Goal: Task Accomplishment & Management: Use online tool/utility

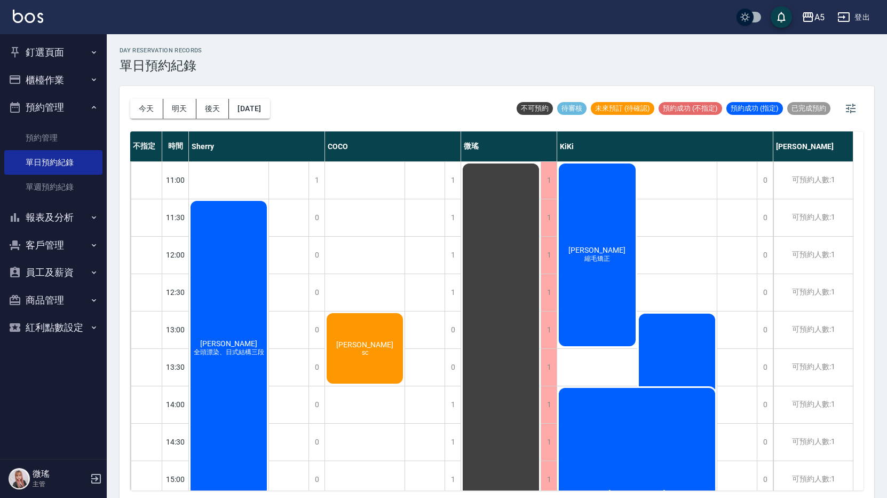
click at [0, 21] on html "A5 登出 釘選頁面 打帳單 店家日報表 設計師日報表 設計師業績月報表 櫃檯作業 打帳單 帳單列表 現金收支登錄 高階收支登錄 材料自購登錄 每日結帳 排班…" at bounding box center [443, 250] width 887 height 501
drag, startPoint x: 0, startPoint y: 0, endPoint x: 0, endPoint y: 22, distance: 21.9
click at [0, 22] on html "A5 登出 釘選頁面 打帳單 店家日報表 設計師日報表 設計師業績月報表 櫃檯作業 打帳單 帳單列表 現金收支登錄 高階收支登錄 材料自購登錄 每日結帳 排班…" at bounding box center [443, 250] width 887 height 501
click at [34, 90] on button "櫃檯作業" at bounding box center [53, 80] width 98 height 28
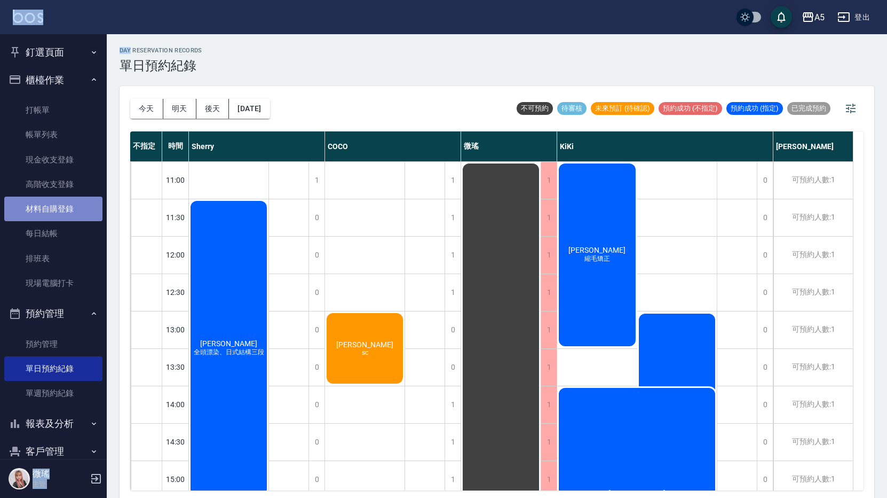
click at [61, 209] on link "材料自購登錄" at bounding box center [53, 208] width 98 height 25
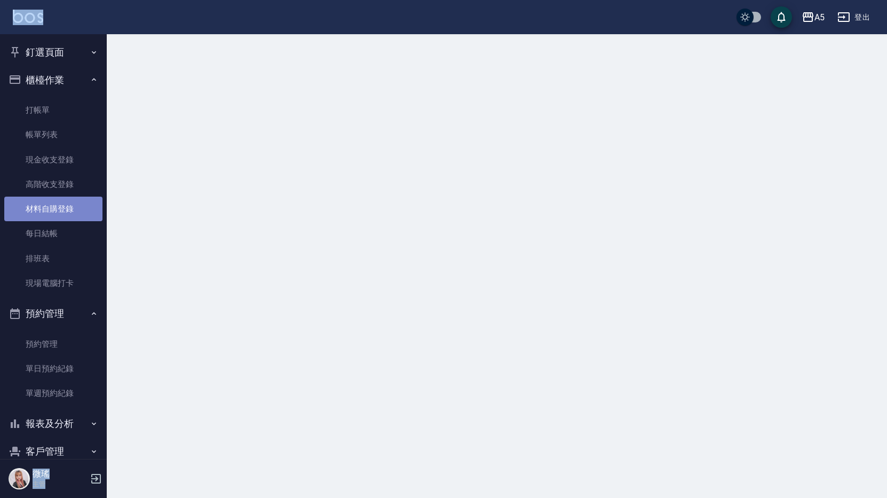
click at [61, 209] on link "材料自購登錄" at bounding box center [53, 208] width 98 height 25
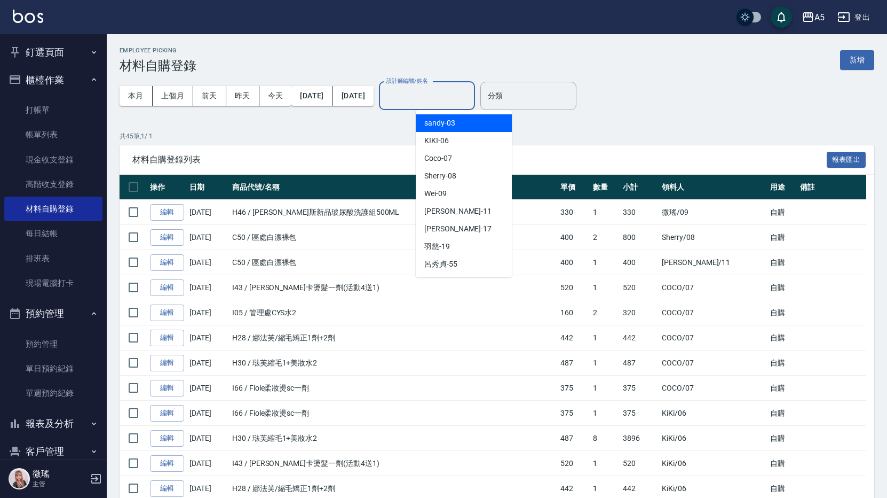
click at [428, 102] on input "設計師編號/姓名" at bounding box center [427, 95] width 86 height 19
click at [459, 159] on div "Coco -07" at bounding box center [464, 158] width 96 height 18
type input "Coco-07"
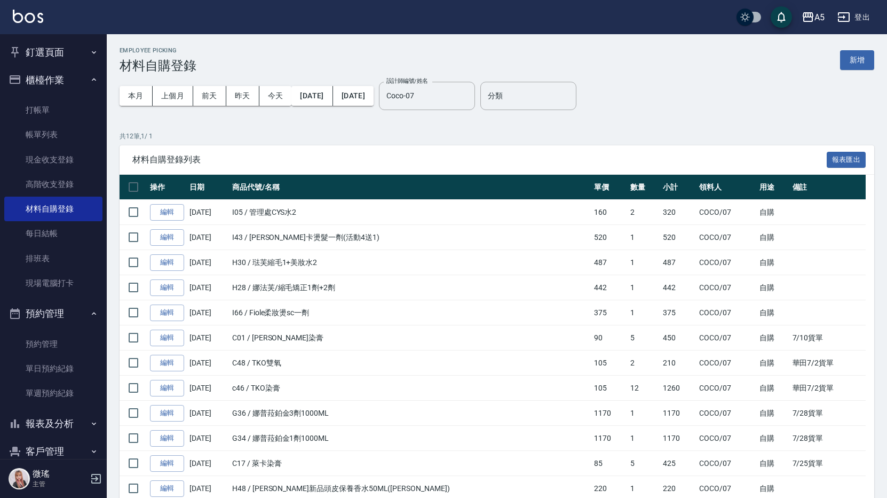
click at [723, 131] on p "共 12 筆, 1 / 1" at bounding box center [497, 136] width 755 height 10
click at [159, 95] on button "上個月" at bounding box center [173, 96] width 41 height 20
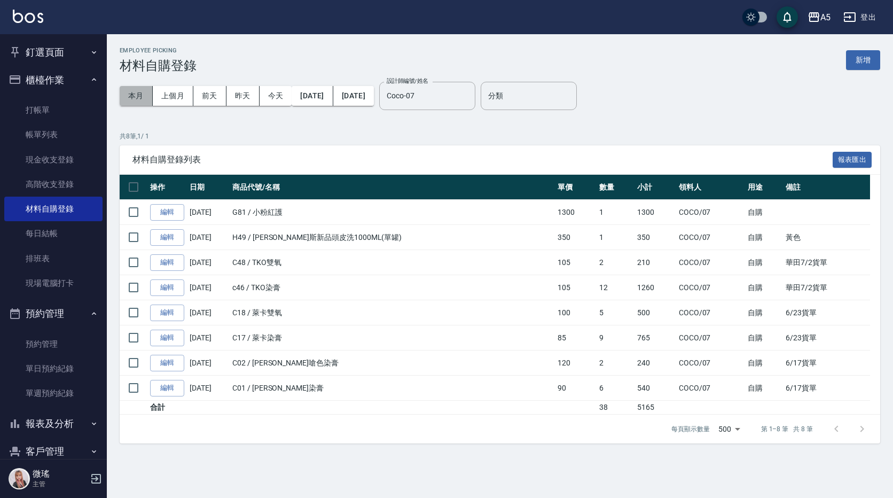
click at [129, 93] on button "本月" at bounding box center [136, 96] width 33 height 20
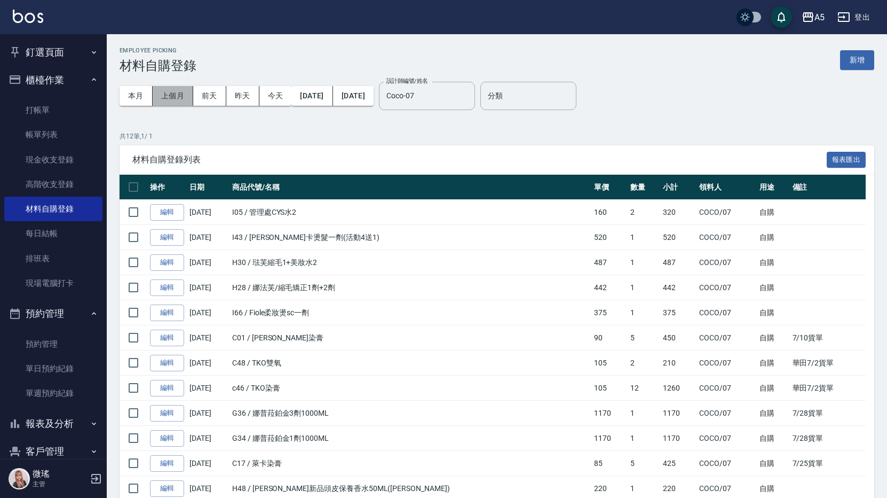
click at [171, 97] on button "上個月" at bounding box center [173, 96] width 41 height 20
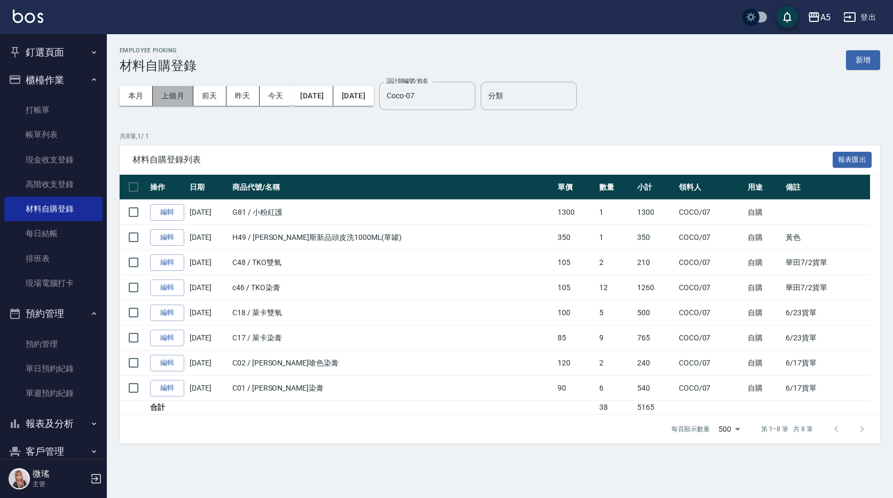
click at [177, 98] on button "上個月" at bounding box center [173, 96] width 41 height 20
click at [311, 98] on button "[DATE]" at bounding box center [311, 96] width 41 height 20
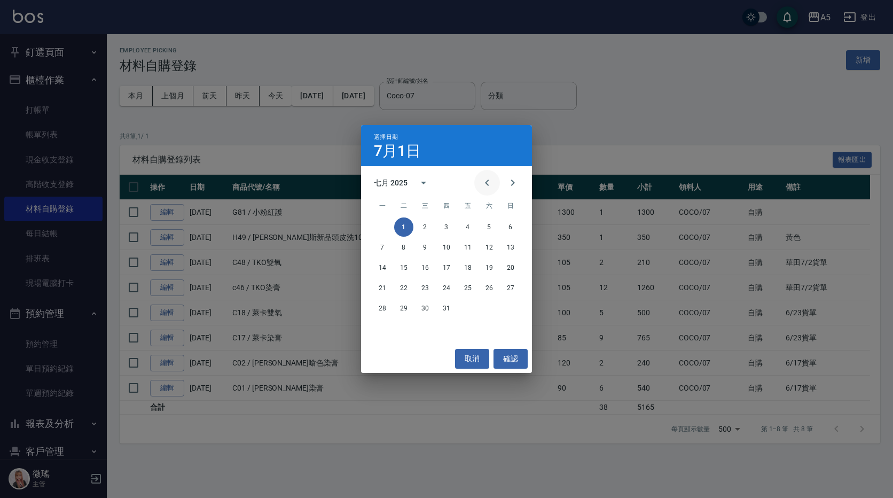
click at [485, 183] on icon "Previous month" at bounding box center [486, 182] width 13 height 13
drag, startPoint x: 511, startPoint y: 229, endPoint x: 452, endPoint y: 171, distance: 82.7
click at [508, 226] on button "1" at bounding box center [510, 226] width 19 height 19
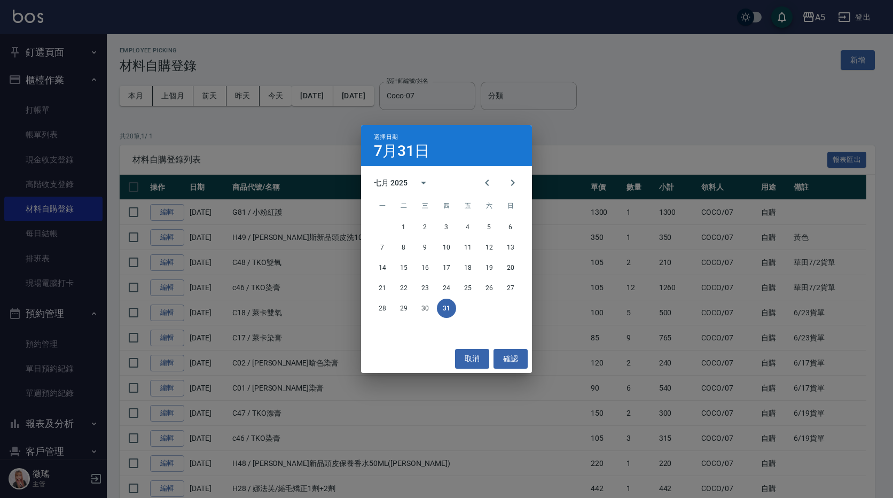
click at [445, 311] on button "31" at bounding box center [446, 307] width 19 height 19
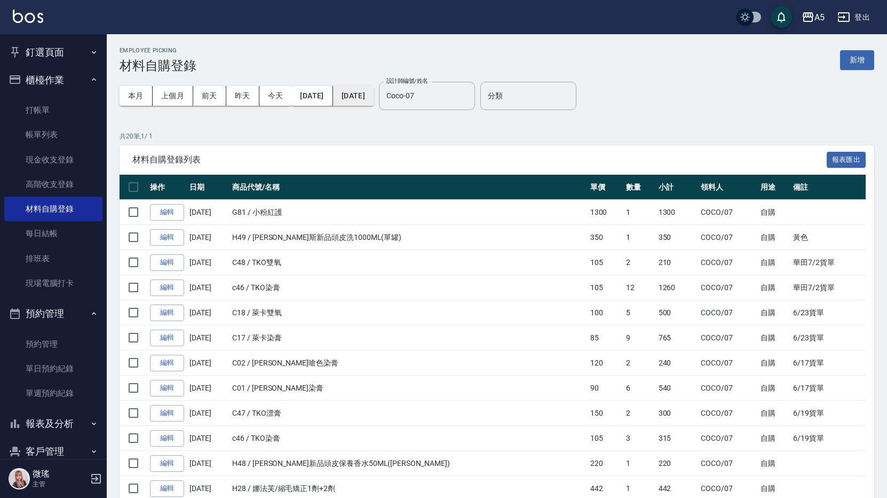
click at [374, 100] on button "[DATE]" at bounding box center [353, 96] width 41 height 20
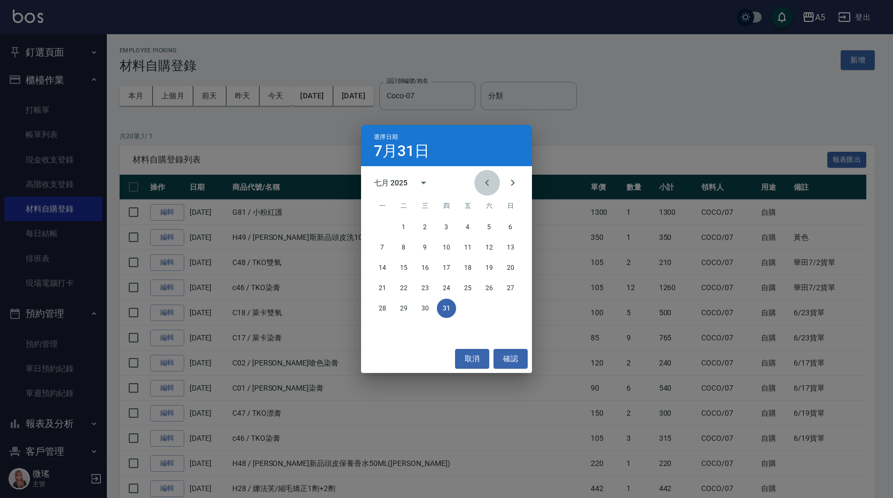
click at [483, 188] on icon "Previous month" at bounding box center [486, 182] width 13 height 13
click at [389, 328] on button "30" at bounding box center [382, 328] width 19 height 19
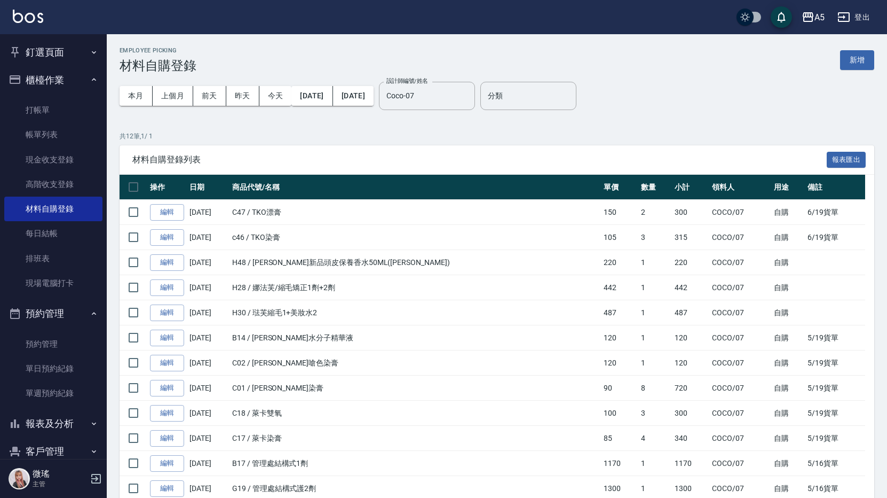
scroll to position [59, 0]
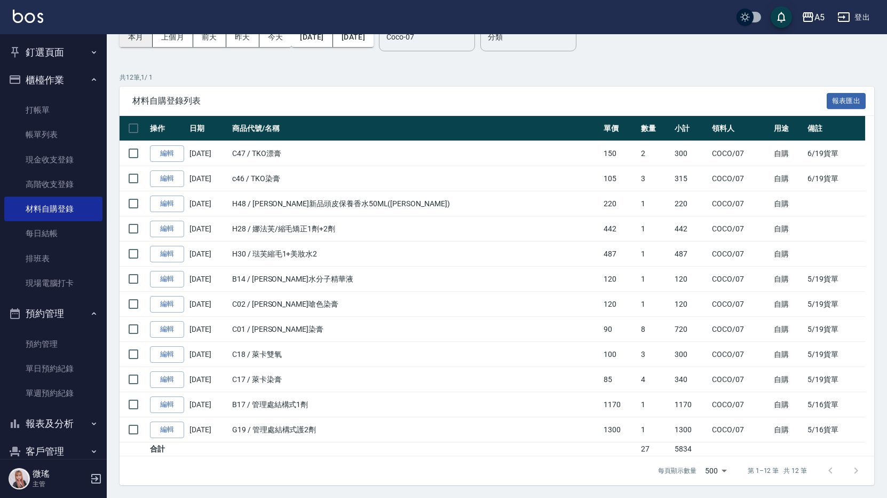
click at [139, 41] on button "本月" at bounding box center [136, 37] width 33 height 20
